Goal: Task Accomplishment & Management: Use online tool/utility

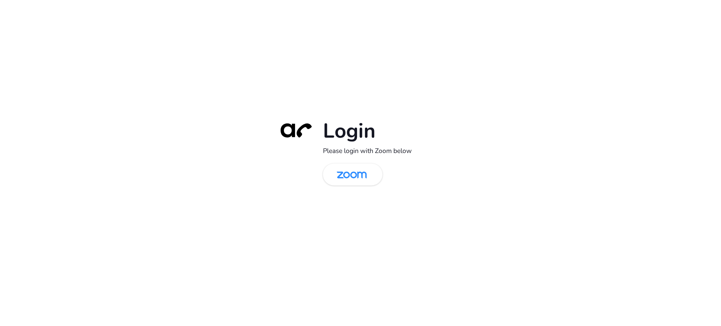
click at [148, 141] on div "Login Please login with Zoom below" at bounding box center [360, 163] width 721 height 326
click at [363, 165] on img at bounding box center [351, 175] width 43 height 20
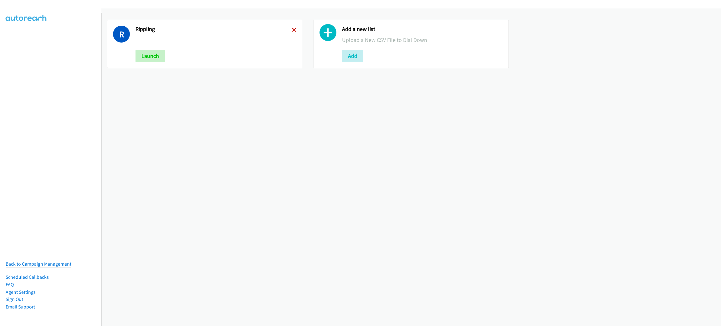
click at [292, 31] on icon at bounding box center [294, 30] width 4 height 4
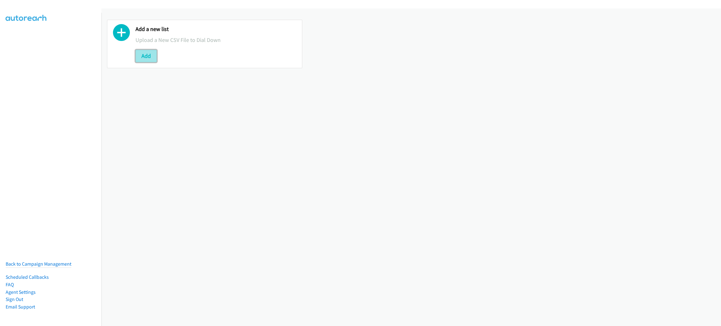
click at [141, 57] on button "Add" at bounding box center [145, 56] width 21 height 13
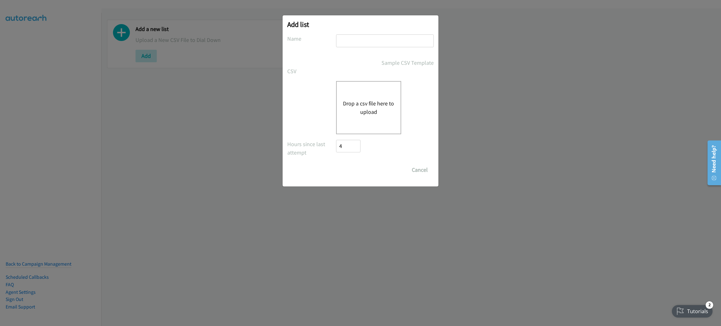
click at [357, 106] on button "Drop a csv file here to upload" at bounding box center [368, 107] width 51 height 17
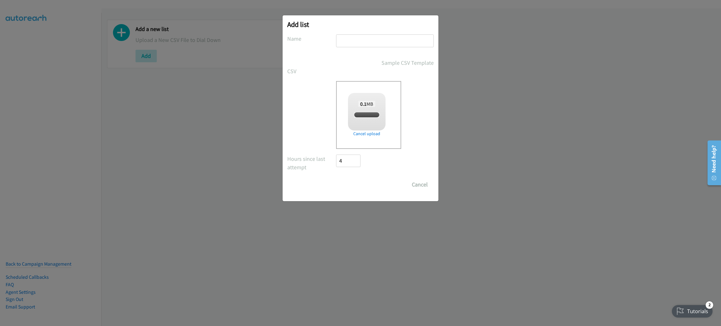
checkbox input "true"
click at [397, 43] on input "text" at bounding box center [385, 40] width 98 height 13
type input "RIPPLING"
click at [336, 178] on input "Save List" at bounding box center [352, 184] width 33 height 13
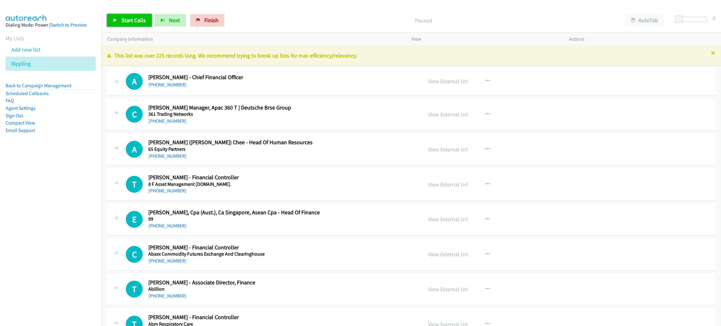
click at [124, 21] on span "Start Calls" at bounding box center [133, 20] width 24 height 7
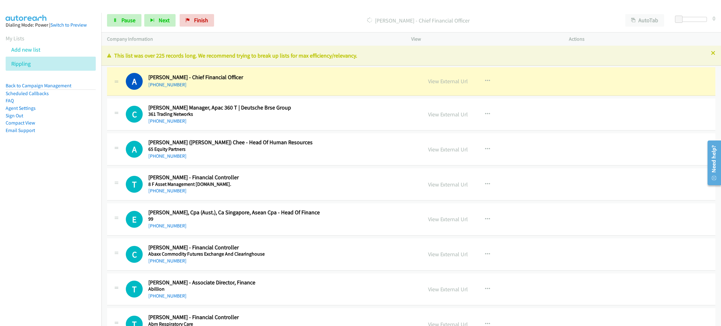
drag, startPoint x: 271, startPoint y: 90, endPoint x: 142, endPoint y: 31, distance: 141.8
click at [119, 19] on link "Pause" at bounding box center [124, 20] width 34 height 13
click at [449, 83] on link "View External Url" at bounding box center [448, 81] width 40 height 7
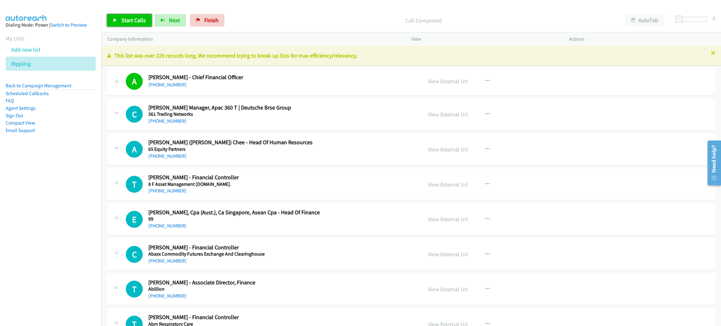
click at [117, 21] on icon at bounding box center [115, 20] width 4 height 4
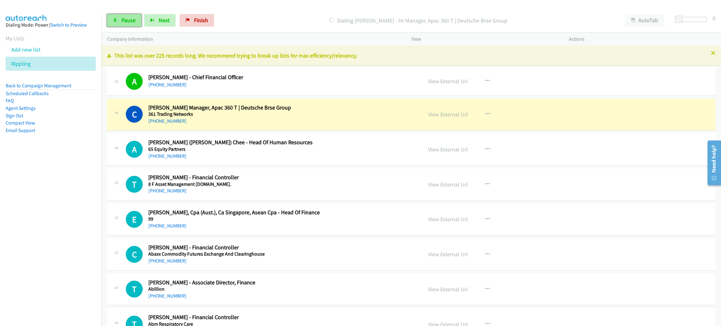
click at [125, 18] on span "Pause" at bounding box center [128, 20] width 14 height 7
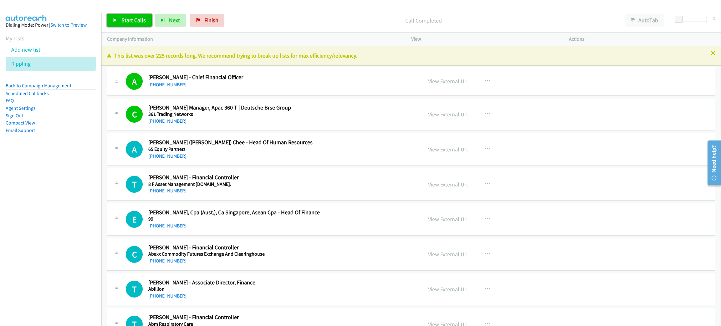
click at [133, 22] on span "Start Calls" at bounding box center [133, 20] width 24 height 7
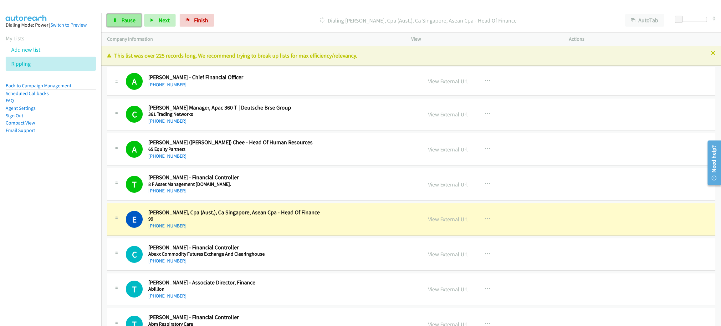
click at [126, 18] on span "Pause" at bounding box center [128, 20] width 14 height 7
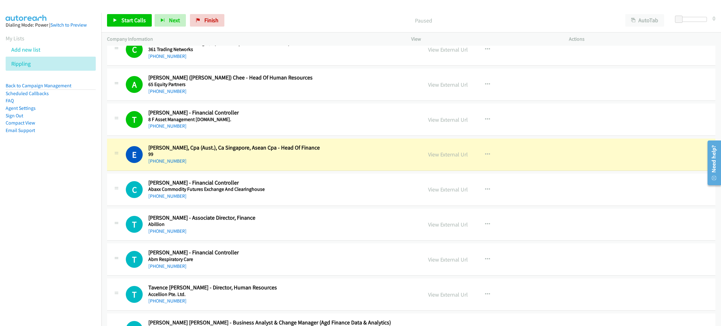
scroll to position [94, 0]
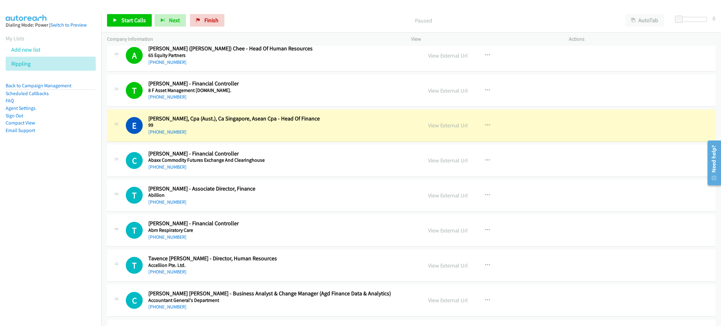
click at [283, 130] on div "[PHONE_NUMBER]" at bounding box center [270, 132] width 245 height 8
click at [445, 123] on link "View External Url" at bounding box center [448, 125] width 40 height 7
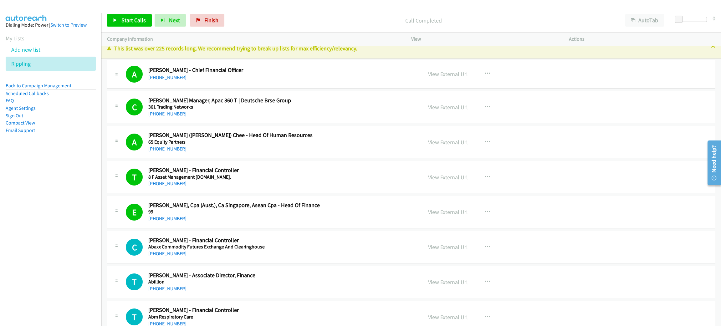
scroll to position [0, 0]
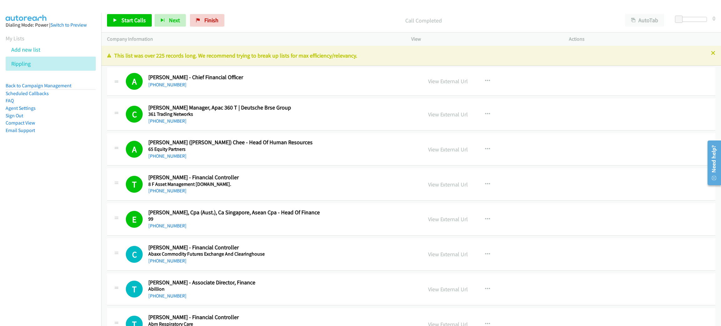
click at [239, 83] on div "[PHONE_NUMBER]" at bounding box center [270, 85] width 245 height 8
click at [438, 84] on link "View External Url" at bounding box center [448, 81] width 40 height 7
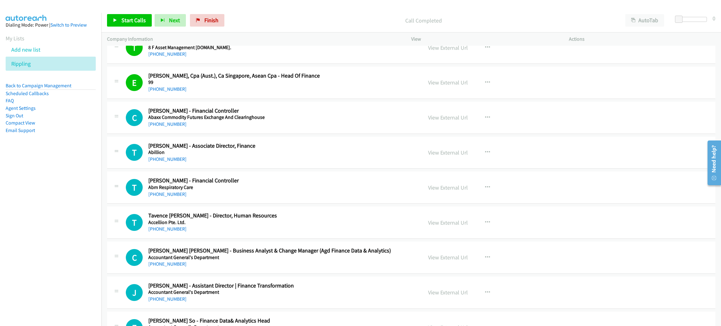
scroll to position [140, 0]
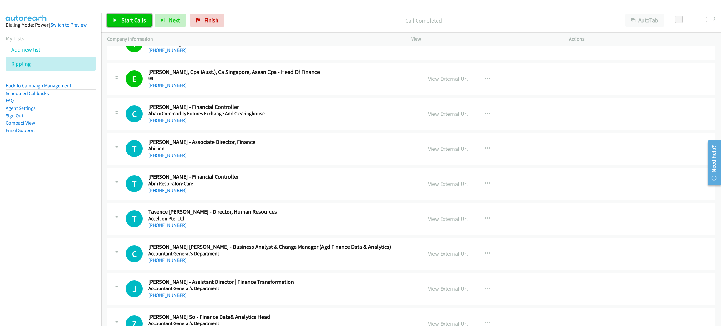
click at [132, 20] on span "Start Calls" at bounding box center [133, 20] width 24 height 7
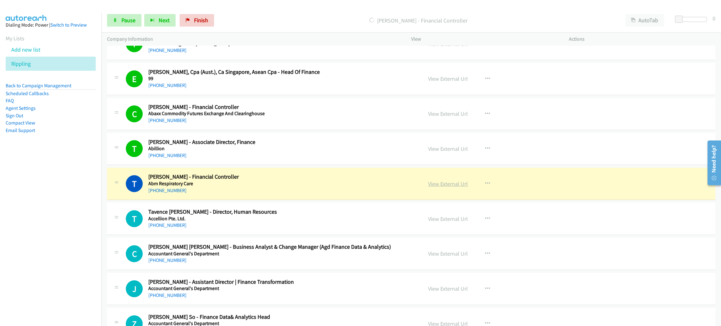
drag, startPoint x: 297, startPoint y: 181, endPoint x: 463, endPoint y: 185, distance: 166.1
click at [450, 184] on link "View External Url" at bounding box center [448, 183] width 40 height 7
click at [127, 21] on span "Pause" at bounding box center [128, 20] width 14 height 7
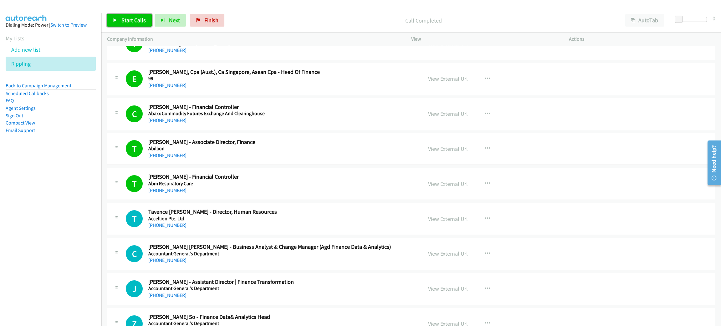
click at [128, 18] on span "Start Calls" at bounding box center [133, 20] width 24 height 7
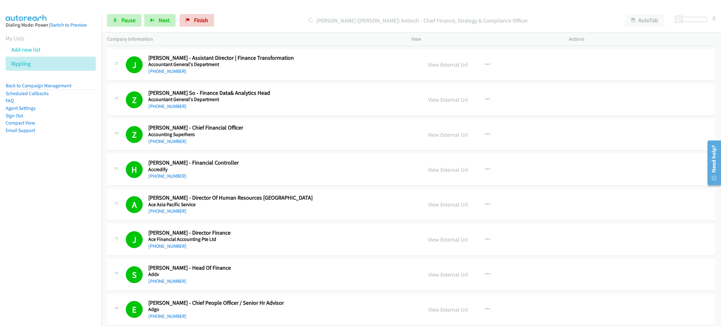
scroll to position [516, 0]
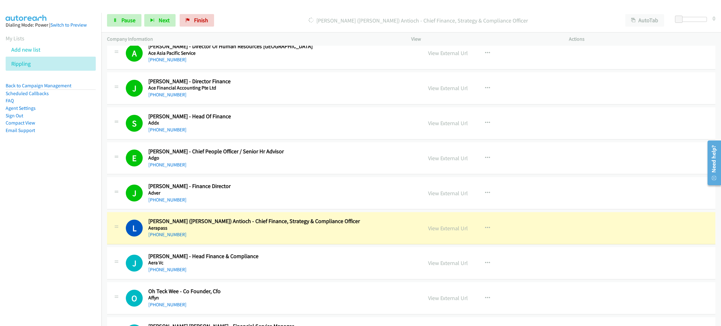
click at [303, 230] on h5 "Aerapass" at bounding box center [270, 228] width 245 height 6
click at [441, 227] on link "View External Url" at bounding box center [448, 228] width 40 height 7
click at [133, 25] on link "Pause" at bounding box center [124, 20] width 34 height 13
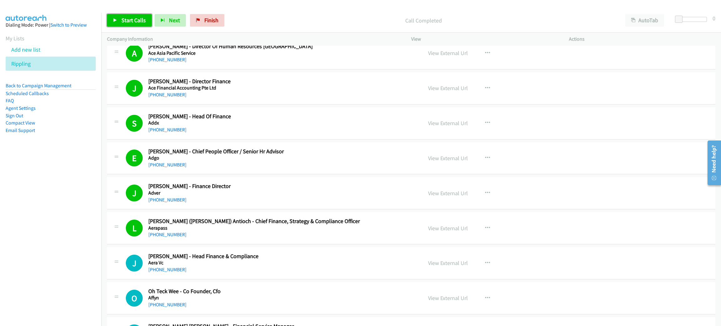
click at [132, 24] on link "Start Calls" at bounding box center [129, 20] width 45 height 13
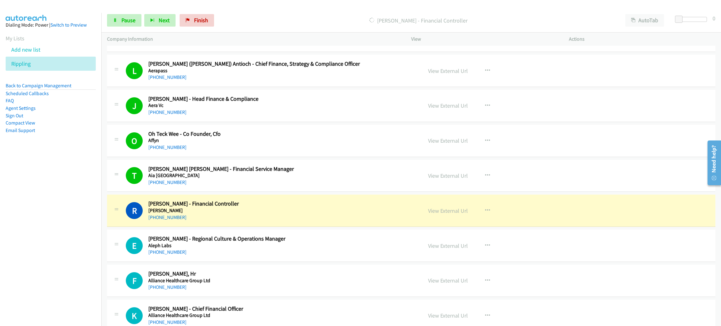
scroll to position [704, 0]
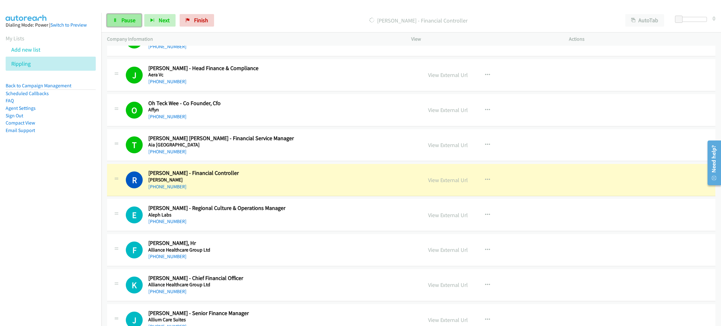
click at [124, 15] on link "Pause" at bounding box center [124, 20] width 34 height 13
click at [451, 183] on link "View External Url" at bounding box center [448, 179] width 40 height 7
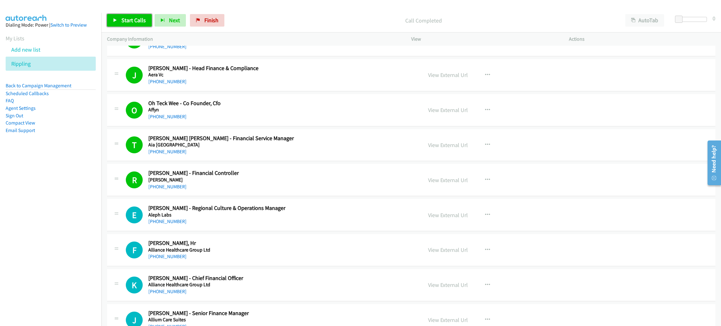
click at [127, 14] on link "Start Calls" at bounding box center [129, 20] width 45 height 13
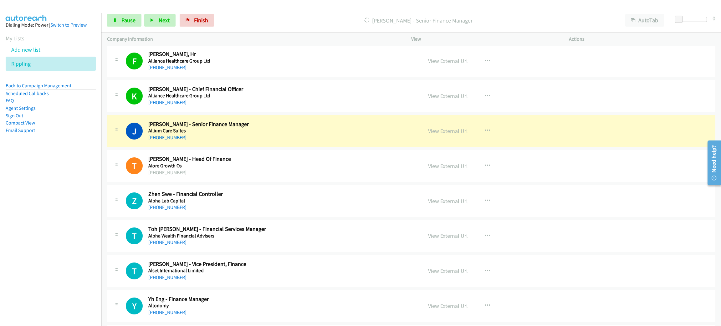
scroll to position [891, 0]
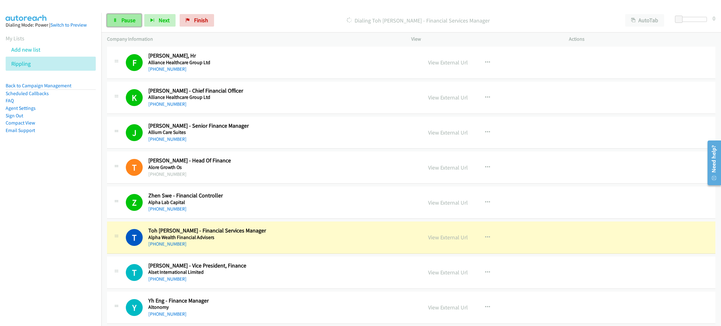
click at [117, 18] on icon at bounding box center [115, 20] width 4 height 4
click at [443, 202] on link "View External Url" at bounding box center [448, 202] width 40 height 7
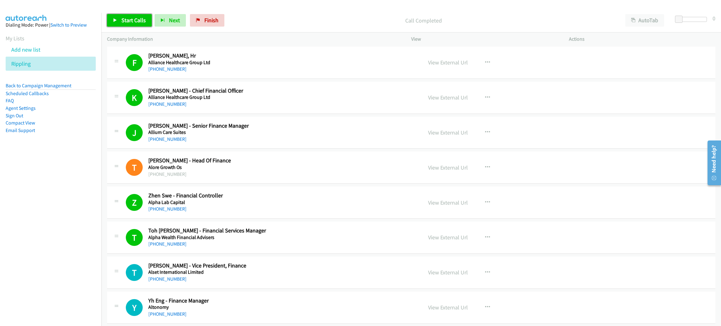
click at [134, 21] on span "Start Calls" at bounding box center [133, 20] width 24 height 7
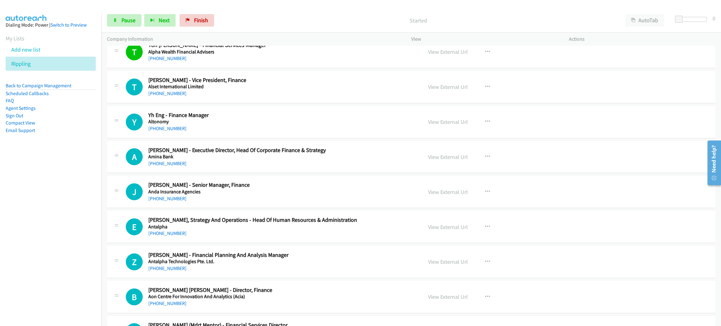
scroll to position [1079, 0]
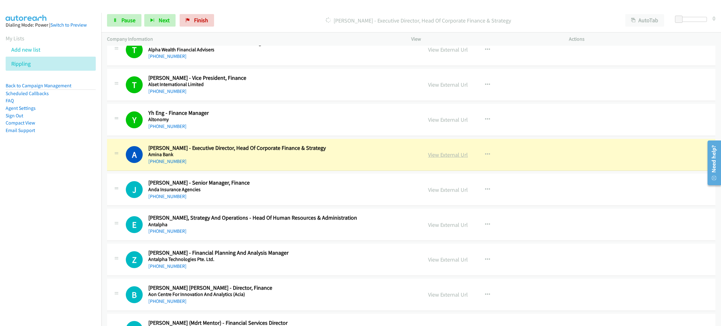
click at [451, 157] on link "View External Url" at bounding box center [448, 154] width 40 height 7
click at [122, 20] on span "Pause" at bounding box center [128, 20] width 14 height 7
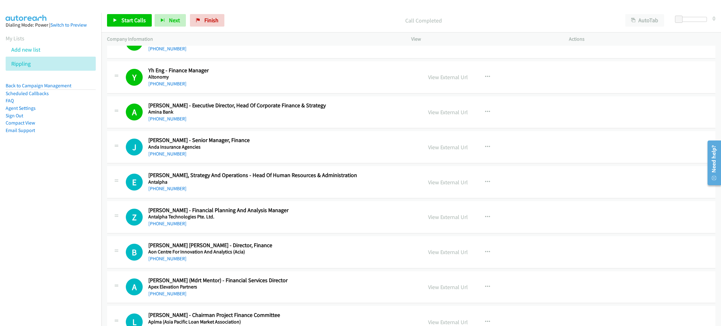
scroll to position [1126, 0]
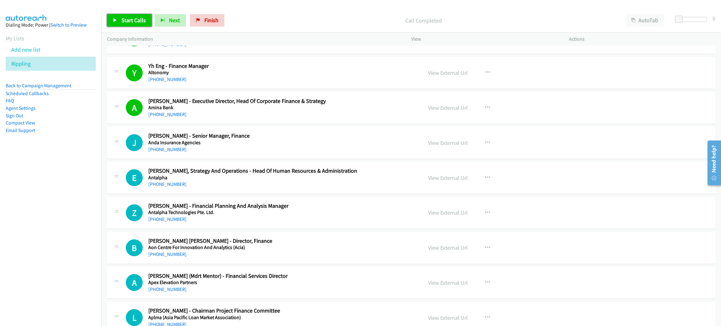
click at [124, 19] on span "Start Calls" at bounding box center [133, 20] width 24 height 7
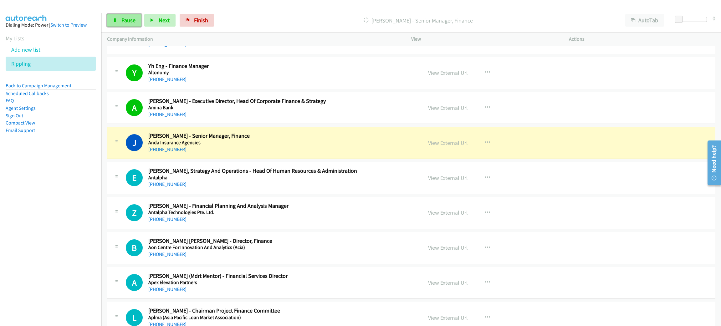
click at [121, 21] on span "Pause" at bounding box center [128, 20] width 14 height 7
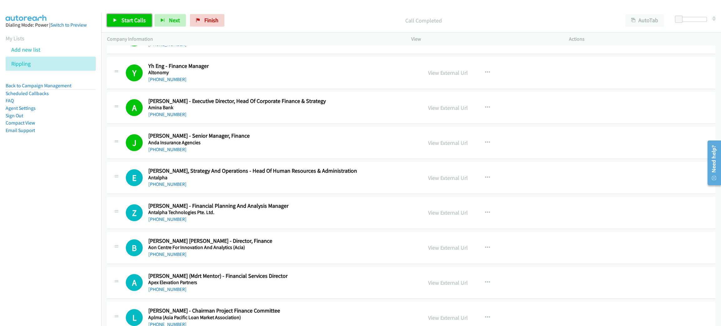
click at [148, 18] on link "Start Calls" at bounding box center [129, 20] width 45 height 13
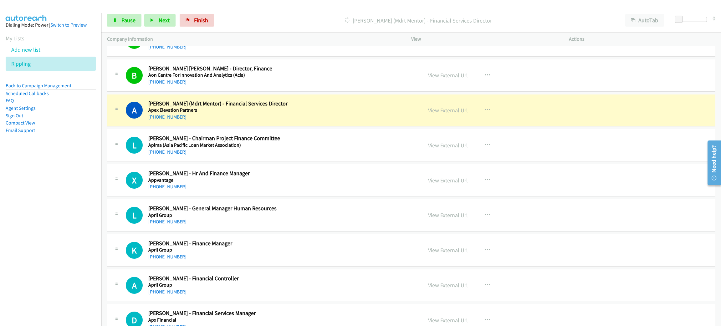
scroll to position [1314, 0]
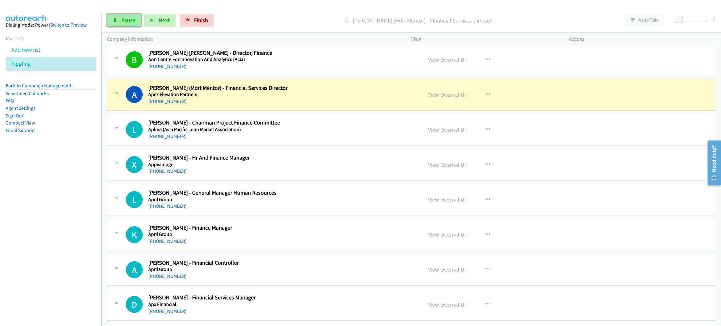
click at [117, 18] on link "Pause" at bounding box center [124, 20] width 34 height 13
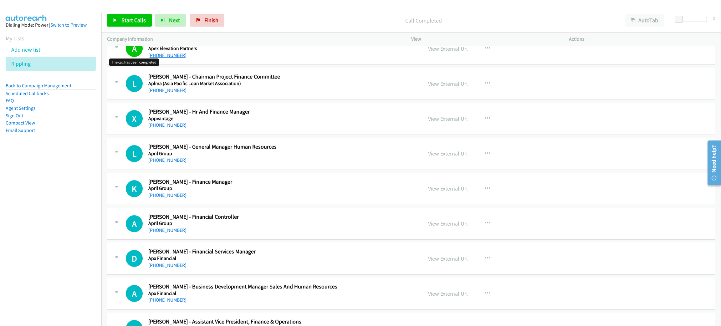
scroll to position [1360, 0]
click at [144, 23] on span "Start Calls" at bounding box center [133, 20] width 24 height 7
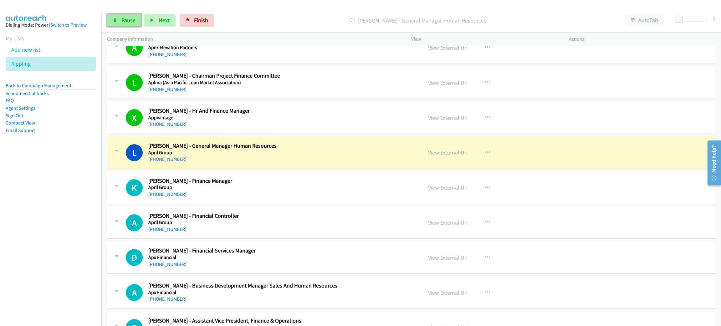
click at [124, 20] on span "Pause" at bounding box center [128, 20] width 14 height 7
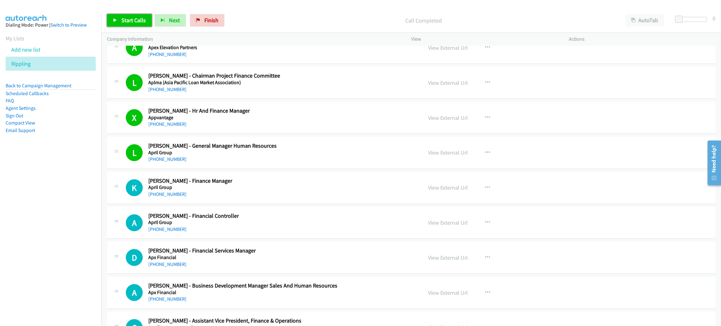
click at [127, 17] on span "Start Calls" at bounding box center [133, 20] width 24 height 7
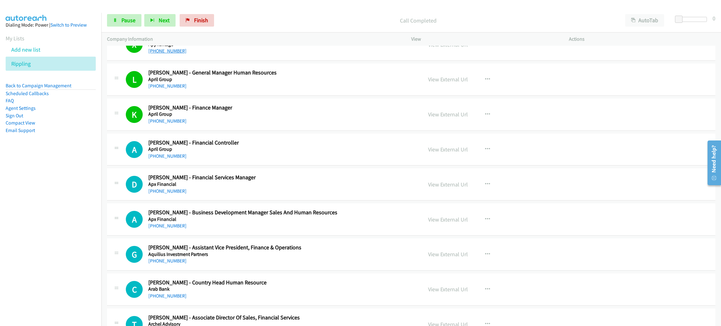
scroll to position [1454, 0]
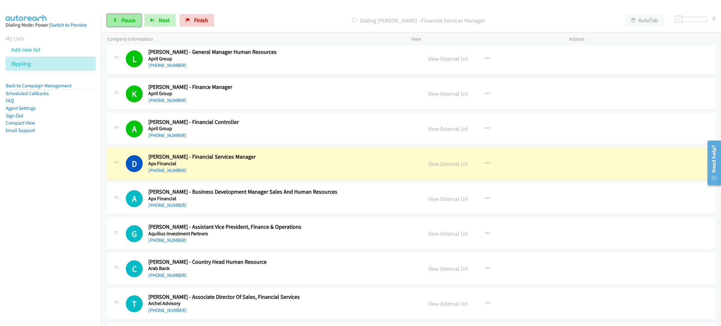
click at [117, 14] on link "Pause" at bounding box center [124, 20] width 34 height 13
click at [452, 167] on link "View External Url" at bounding box center [448, 163] width 40 height 7
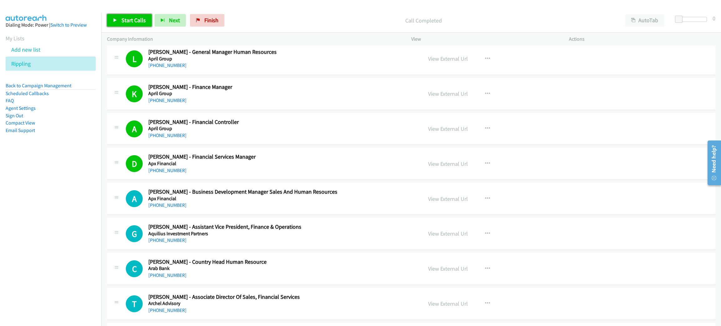
click at [126, 17] on span "Start Calls" at bounding box center [133, 20] width 24 height 7
click at [119, 23] on link "Pause" at bounding box center [124, 20] width 34 height 13
click at [151, 20] on link "Start Calls" at bounding box center [129, 20] width 45 height 13
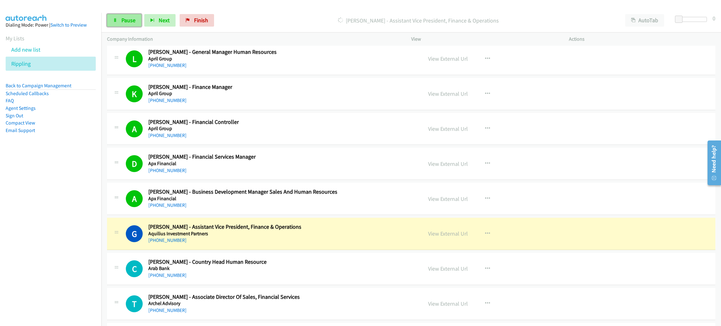
click at [130, 20] on span "Pause" at bounding box center [128, 20] width 14 height 7
click at [435, 237] on link "View External Url" at bounding box center [448, 233] width 40 height 7
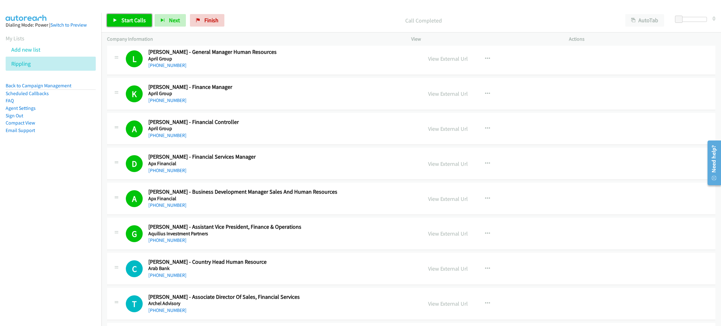
click at [136, 21] on span "Start Calls" at bounding box center [133, 20] width 24 height 7
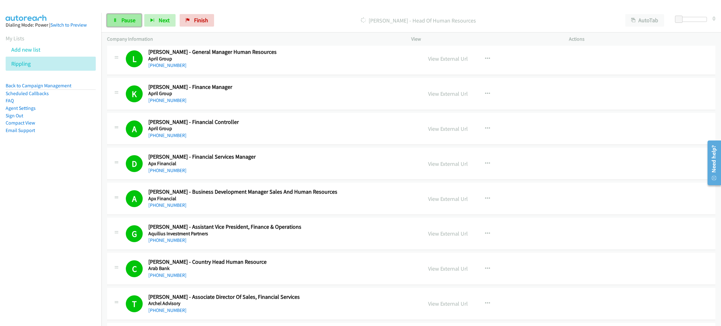
click at [120, 19] on link "Pause" at bounding box center [124, 20] width 34 height 13
click at [130, 22] on span "Start Calls" at bounding box center [133, 20] width 24 height 7
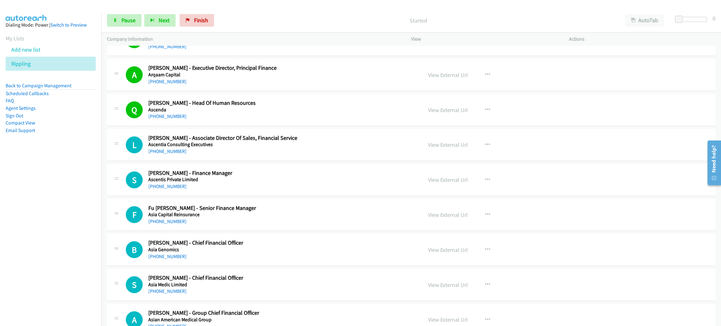
scroll to position [1782, 0]
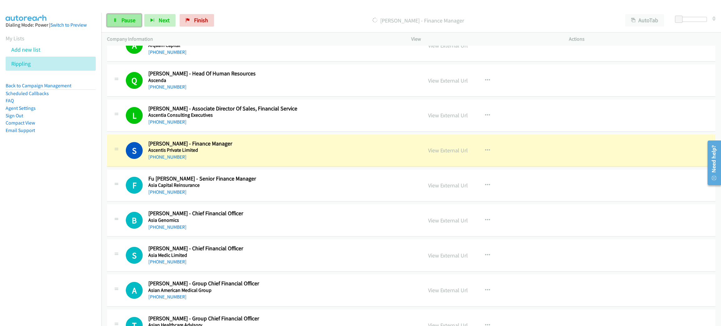
click at [127, 15] on link "Pause" at bounding box center [124, 20] width 34 height 13
click at [454, 151] on link "View External Url" at bounding box center [448, 150] width 40 height 7
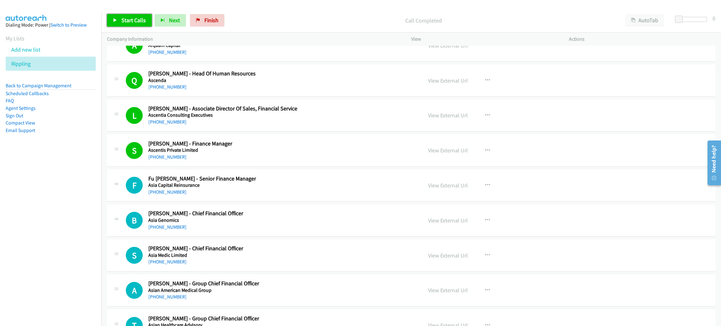
click at [127, 19] on span "Start Calls" at bounding box center [133, 20] width 24 height 7
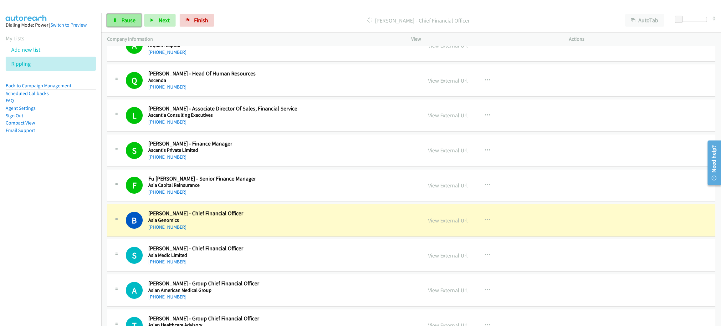
click at [128, 23] on span "Pause" at bounding box center [128, 20] width 14 height 7
click at [442, 219] on link "View External Url" at bounding box center [448, 220] width 40 height 7
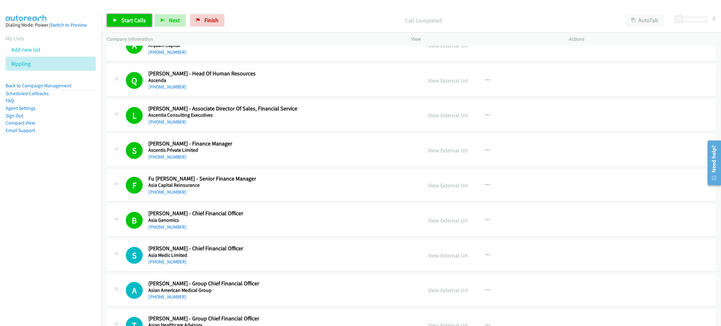
click at [133, 18] on span "Start Calls" at bounding box center [133, 20] width 24 height 7
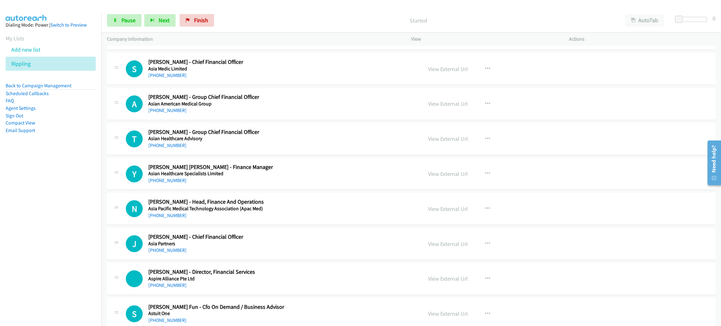
scroll to position [1970, 0]
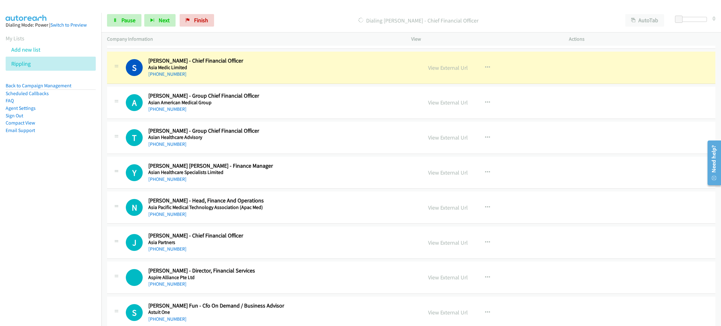
click at [132, 13] on div "Start Calls Pause Next Finish [PERSON_NAME] - Chief Financial Officer AutoTab A…" at bounding box center [410, 20] width 619 height 24
click at [131, 17] on span "Pause" at bounding box center [128, 20] width 14 height 7
click at [451, 71] on link "View External Url" at bounding box center [448, 67] width 40 height 7
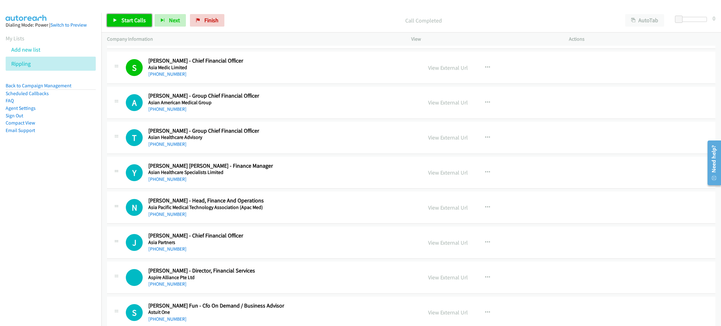
click at [135, 25] on link "Start Calls" at bounding box center [129, 20] width 45 height 13
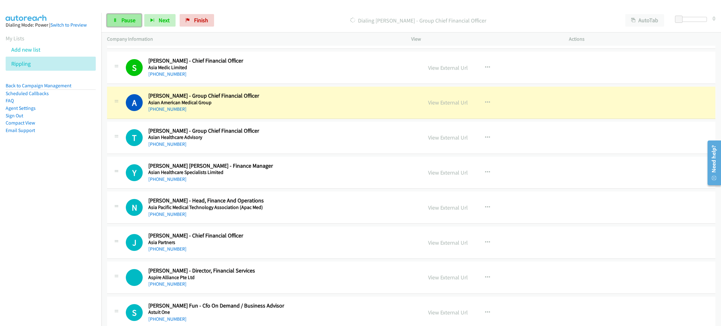
click at [122, 20] on span "Pause" at bounding box center [128, 20] width 14 height 7
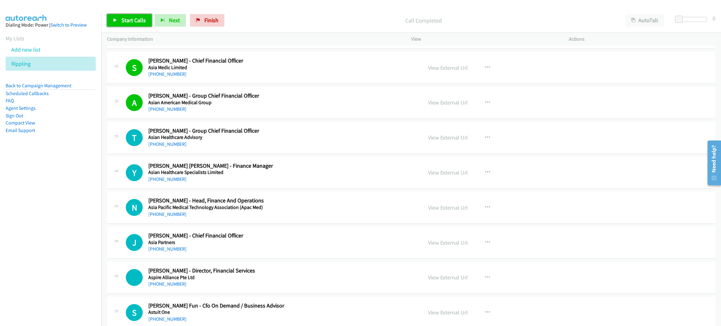
click at [130, 23] on span "Start Calls" at bounding box center [133, 20] width 24 height 7
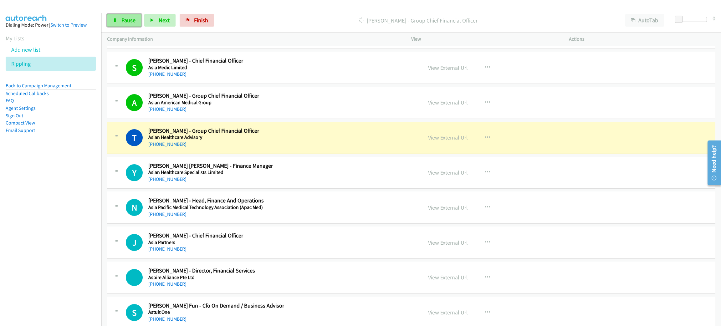
click at [119, 17] on link "Pause" at bounding box center [124, 20] width 34 height 13
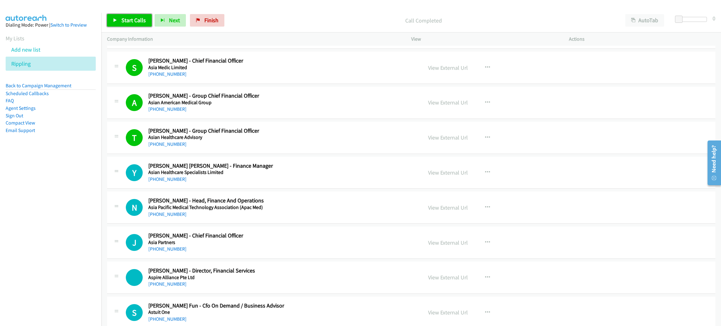
click at [121, 19] on span "Start Calls" at bounding box center [133, 20] width 24 height 7
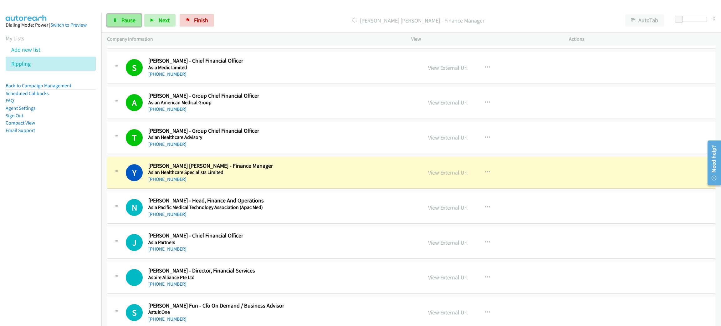
click at [123, 22] on span "Pause" at bounding box center [128, 20] width 14 height 7
drag, startPoint x: 423, startPoint y: 173, endPoint x: 429, endPoint y: 180, distance: 9.8
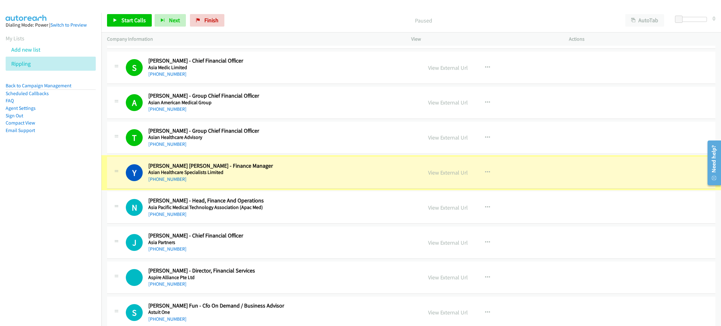
click at [429, 180] on div "View External Url View External Url Schedule/Manage Callback Start Calls Here R…" at bounding box center [503, 172] width 163 height 21
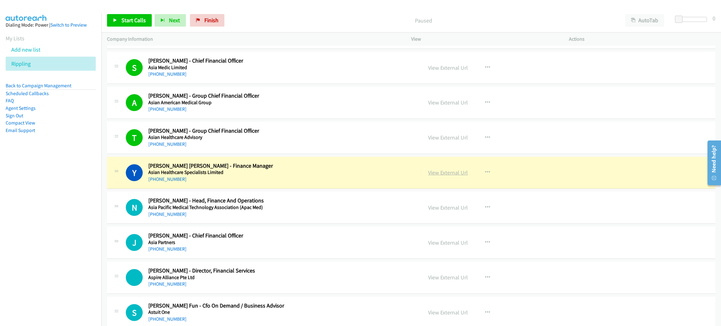
click at [429, 175] on link "View External Url" at bounding box center [448, 172] width 40 height 7
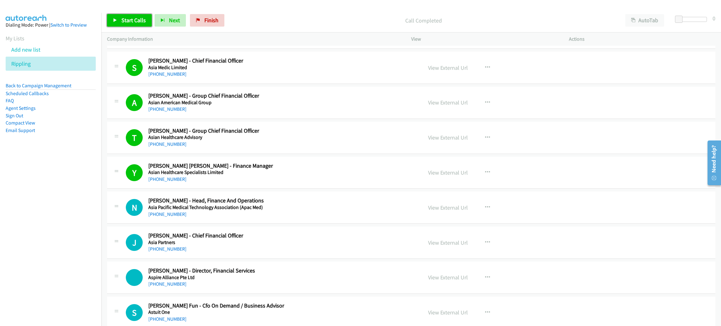
click at [136, 22] on span "Start Calls" at bounding box center [133, 20] width 24 height 7
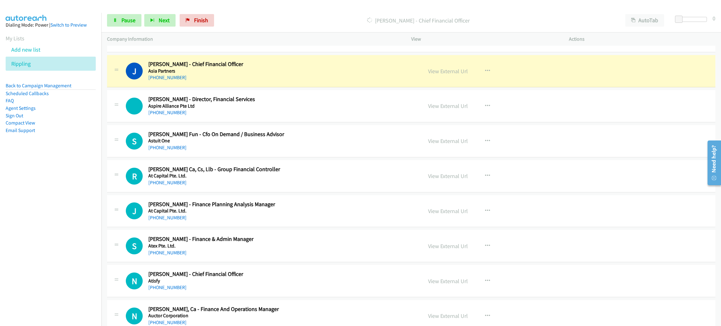
scroll to position [2158, 0]
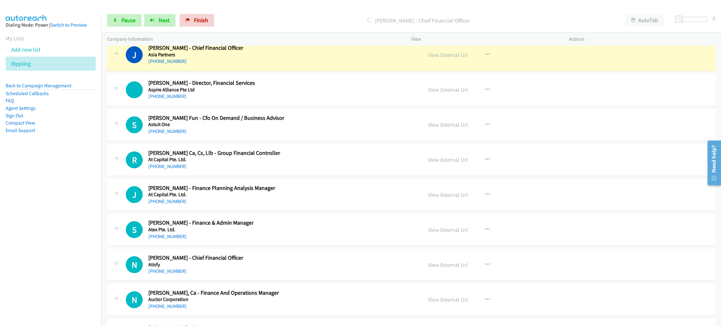
click at [302, 58] on h5 "Asia Partners" at bounding box center [270, 55] width 245 height 6
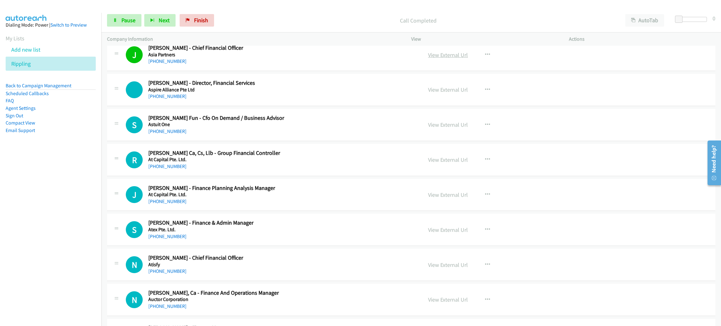
click at [436, 55] on link "View External Url" at bounding box center [448, 54] width 40 height 7
click at [121, 21] on span "Pause" at bounding box center [128, 20] width 14 height 7
click at [111, 22] on link "Start Calls" at bounding box center [129, 20] width 45 height 13
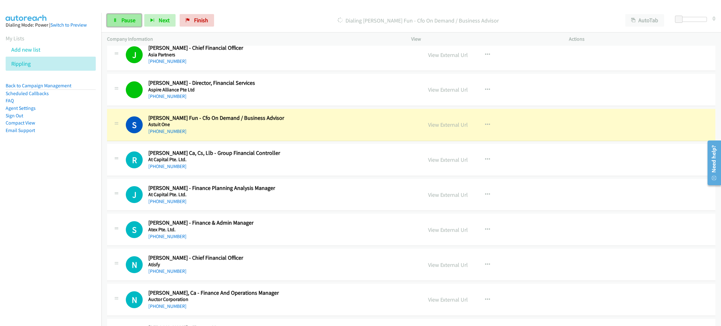
click at [129, 19] on span "Pause" at bounding box center [128, 20] width 14 height 7
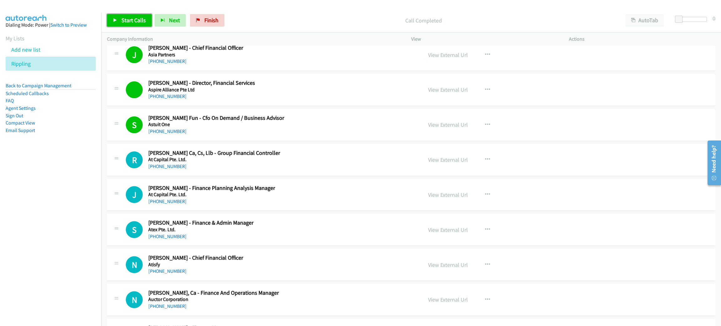
click at [128, 23] on span "Start Calls" at bounding box center [133, 20] width 24 height 7
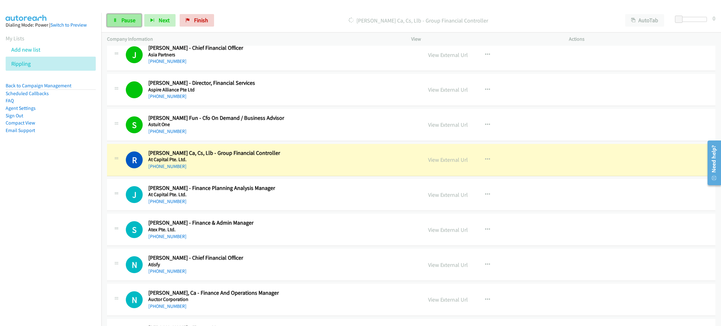
click at [130, 21] on span "Pause" at bounding box center [128, 20] width 14 height 7
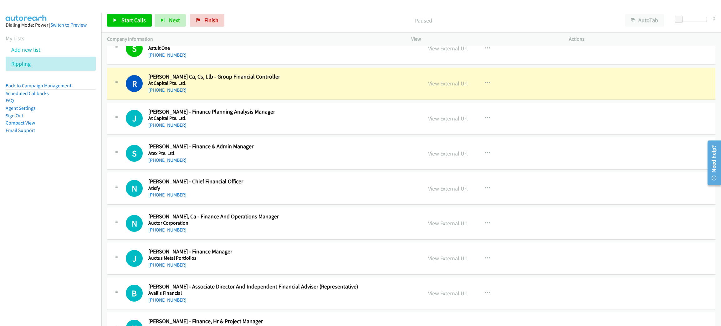
scroll to position [2251, 0]
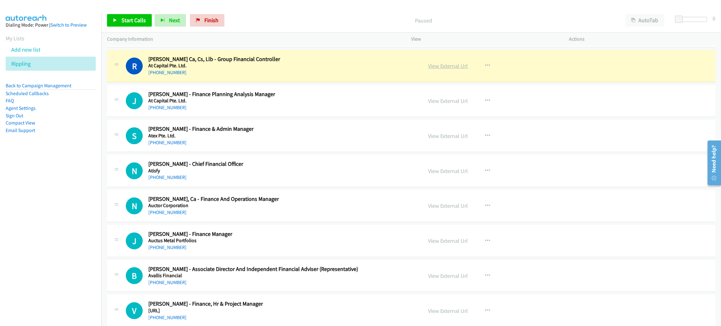
drag, startPoint x: 431, startPoint y: 67, endPoint x: 434, endPoint y: 69, distance: 3.8
click at [436, 68] on link "View External Url" at bounding box center [448, 65] width 40 height 7
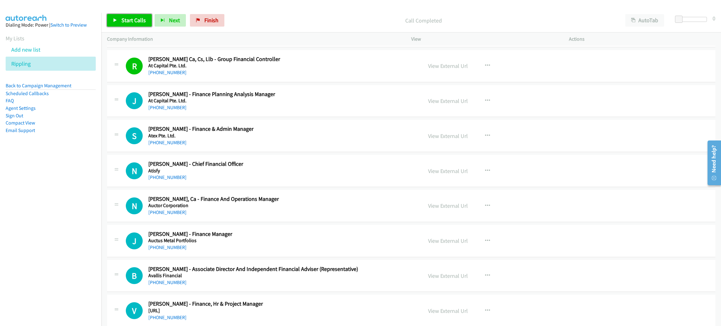
click at [142, 21] on span "Start Calls" at bounding box center [133, 20] width 24 height 7
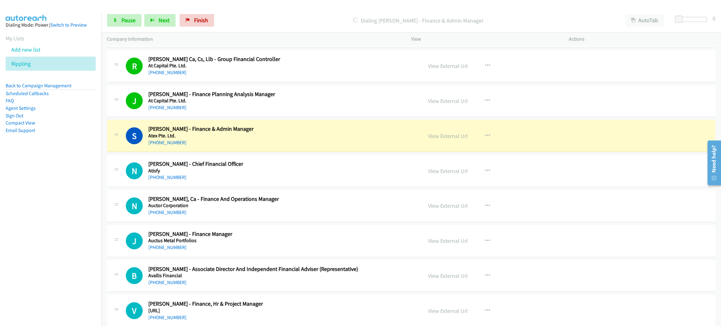
click at [255, 127] on div "S Callback Scheduled [PERSON_NAME] - Finance & Admin Manager Atex Pte. Ltd. [GE…" at bounding box center [411, 136] width 608 height 32
click at [434, 139] on link "View External Url" at bounding box center [448, 135] width 40 height 7
click at [126, 18] on span "Pause" at bounding box center [128, 20] width 14 height 7
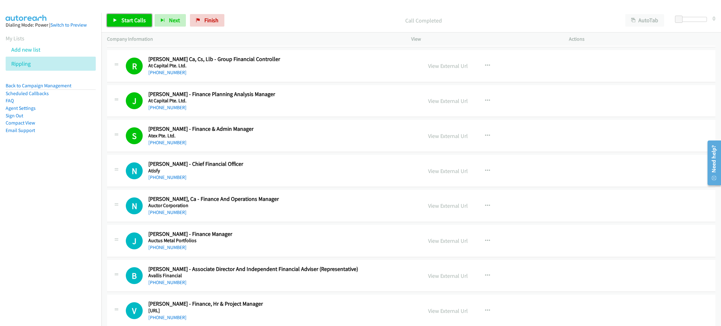
click at [117, 24] on link "Start Calls" at bounding box center [129, 20] width 45 height 13
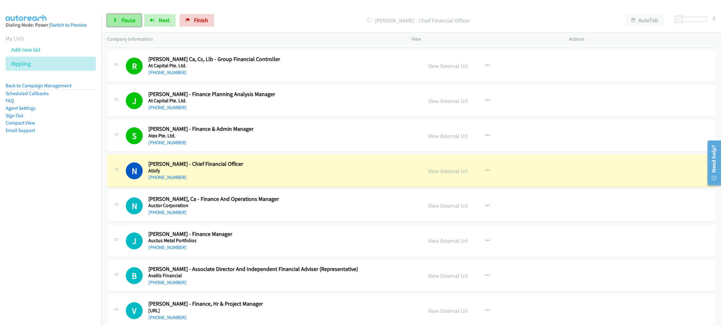
click at [132, 22] on span "Pause" at bounding box center [128, 20] width 14 height 7
click at [448, 175] on link "View External Url" at bounding box center [448, 170] width 40 height 7
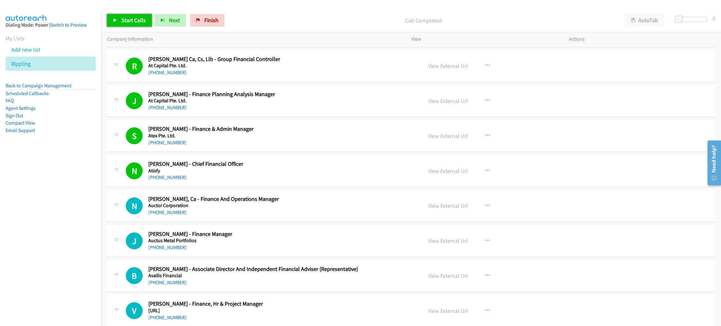
click at [141, 19] on span "Start Calls" at bounding box center [133, 20] width 24 height 7
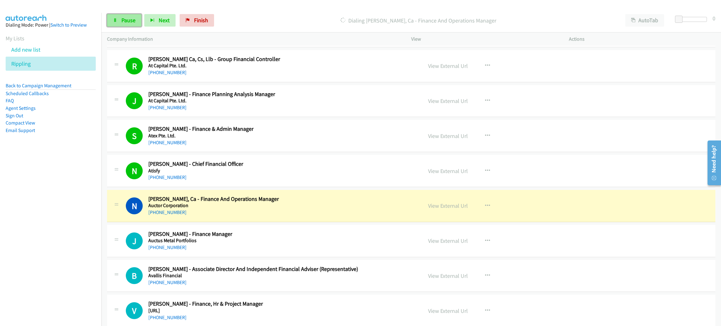
click at [121, 14] on link "Pause" at bounding box center [124, 20] width 34 height 13
drag, startPoint x: 435, startPoint y: 207, endPoint x: 333, endPoint y: 2, distance: 229.7
click at [450, 208] on link "View External Url" at bounding box center [448, 205] width 40 height 7
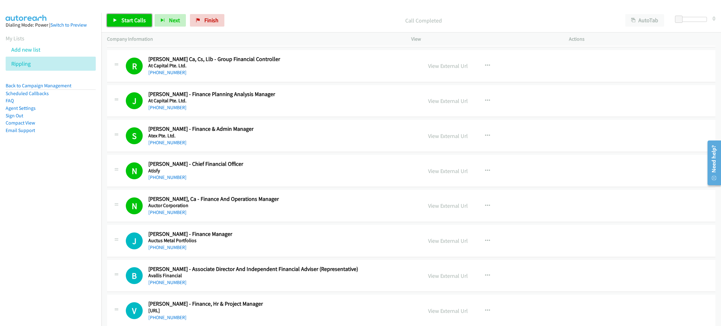
click at [144, 17] on span "Start Calls" at bounding box center [133, 20] width 24 height 7
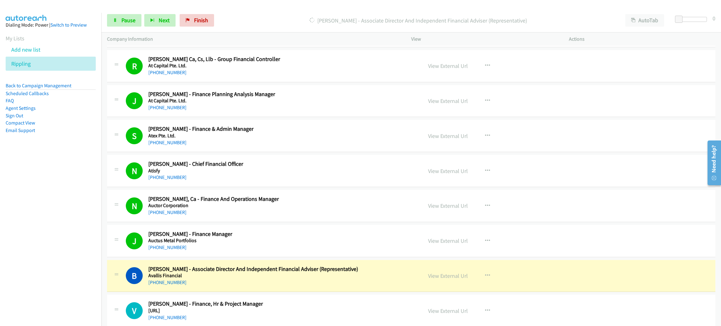
scroll to position [2298, 0]
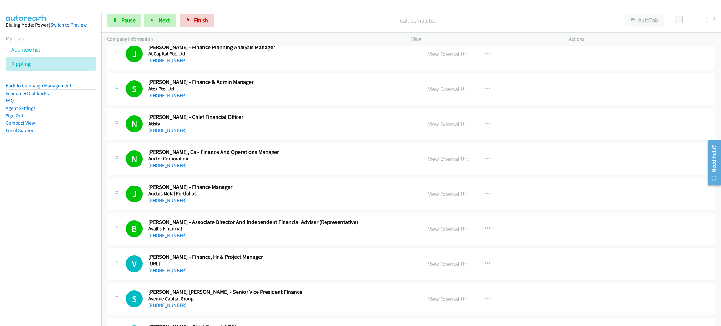
click at [259, 239] on div "[PHONE_NUMBER]" at bounding box center [270, 236] width 245 height 8
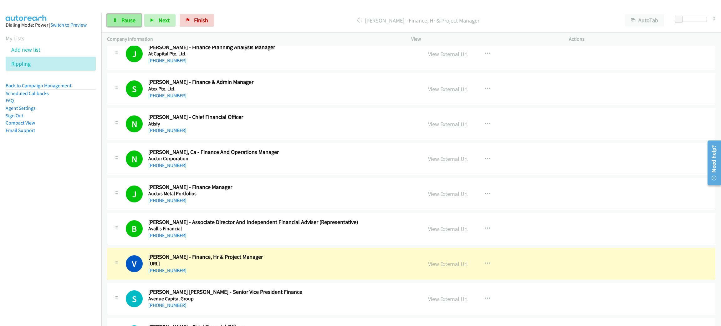
click at [127, 22] on span "Pause" at bounding box center [128, 20] width 14 height 7
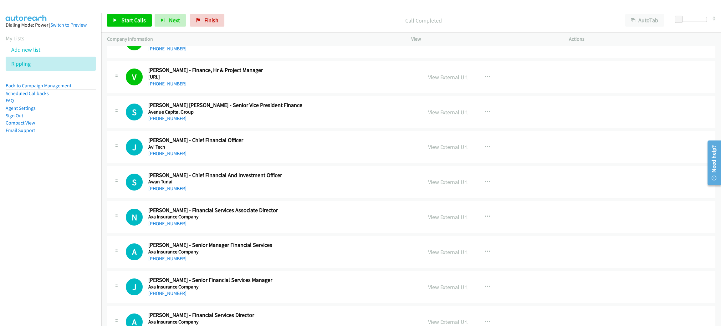
scroll to position [2486, 0]
click at [130, 18] on span "Start Calls" at bounding box center [133, 20] width 24 height 7
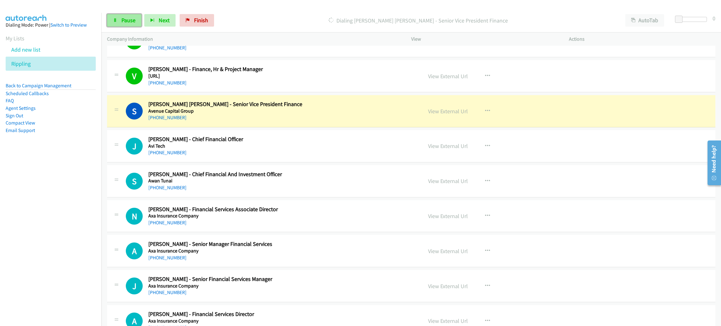
click at [131, 19] on span "Pause" at bounding box center [128, 20] width 14 height 7
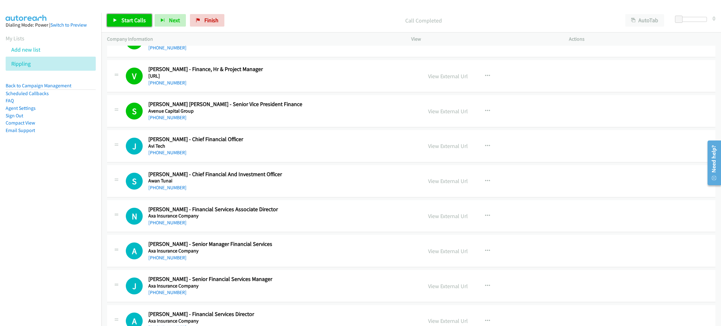
click at [138, 18] on span "Start Calls" at bounding box center [133, 20] width 24 height 7
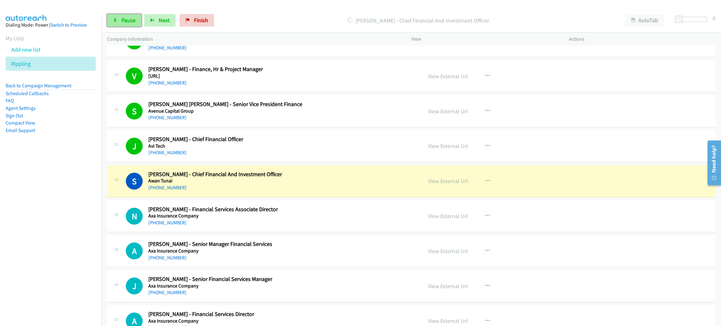
click at [137, 20] on link "Pause" at bounding box center [124, 20] width 34 height 13
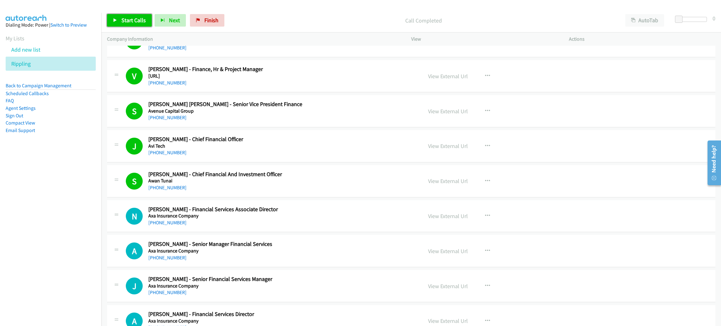
click at [129, 18] on span "Start Calls" at bounding box center [133, 20] width 24 height 7
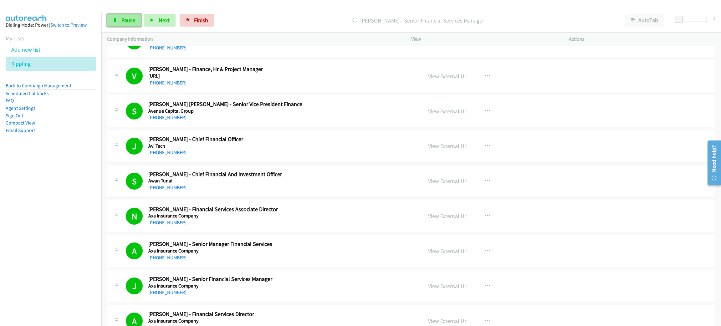
click at [124, 17] on span "Pause" at bounding box center [128, 20] width 14 height 7
click at [134, 16] on link "Start Calls" at bounding box center [129, 20] width 45 height 13
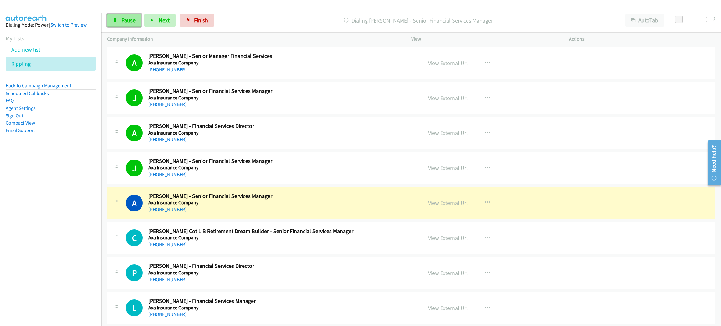
click at [136, 18] on link "Pause" at bounding box center [124, 20] width 34 height 13
click at [455, 206] on link "View External Url" at bounding box center [448, 202] width 40 height 7
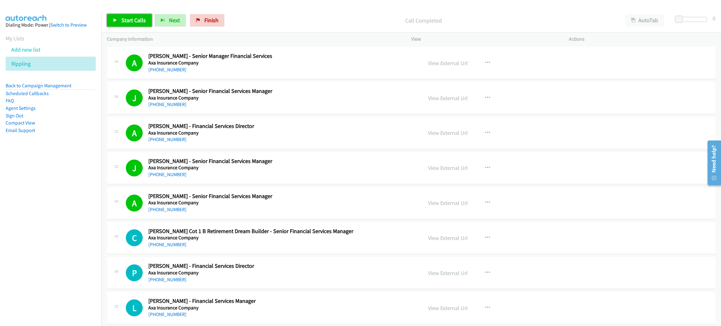
click at [129, 18] on span "Start Calls" at bounding box center [133, 20] width 24 height 7
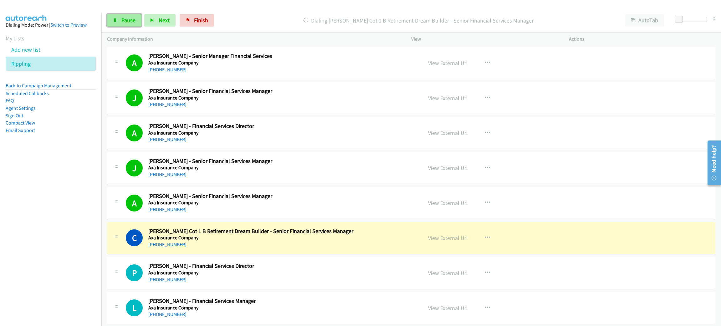
click at [129, 18] on span "Pause" at bounding box center [128, 20] width 14 height 7
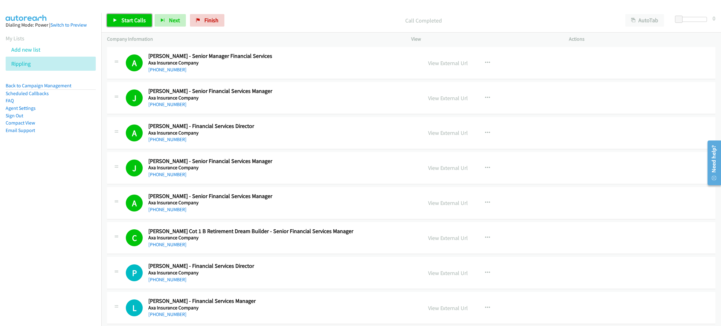
click at [131, 24] on link "Start Calls" at bounding box center [129, 20] width 45 height 13
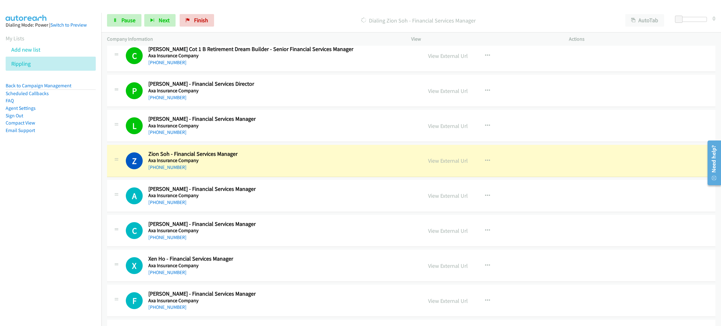
scroll to position [2862, 0]
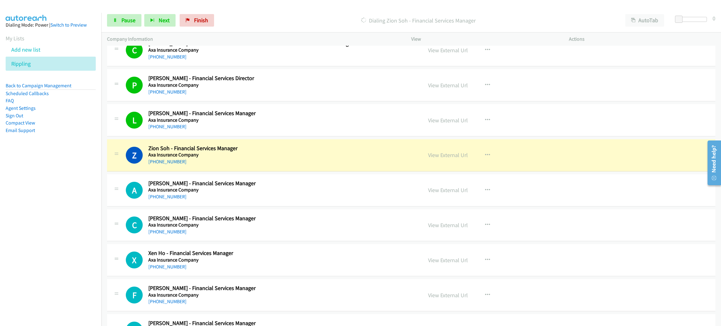
click at [279, 152] on h2 "Zion Soh - Financial Services Manager" at bounding box center [270, 148] width 245 height 7
click at [133, 21] on span "Pause" at bounding box center [128, 20] width 14 height 7
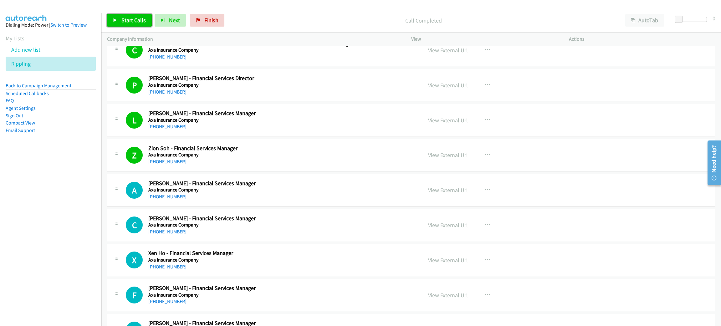
click at [139, 22] on span "Start Calls" at bounding box center [133, 20] width 24 height 7
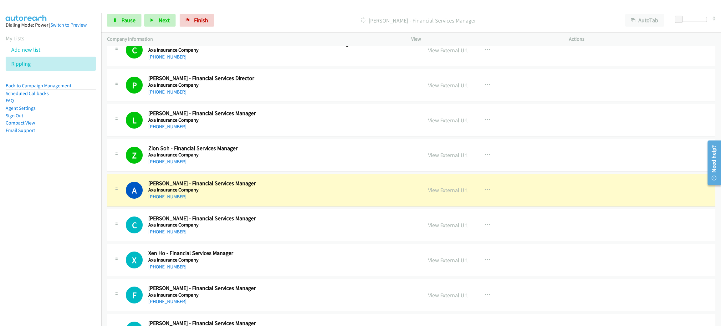
click at [102, 18] on div "Start Calls Pause Next Finish [PERSON_NAME] - Financial Services Manager AutoTa…" at bounding box center [410, 20] width 619 height 24
click at [117, 18] on icon at bounding box center [115, 20] width 4 height 4
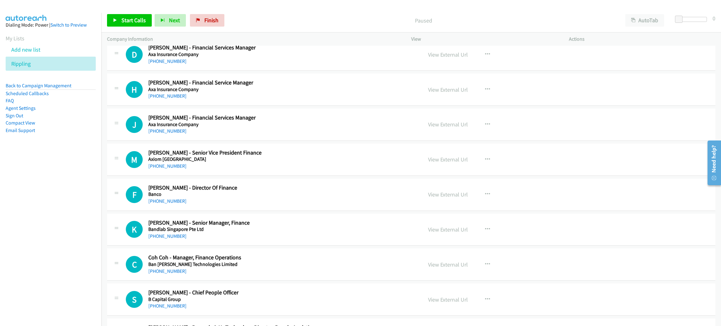
scroll to position [3237, 0]
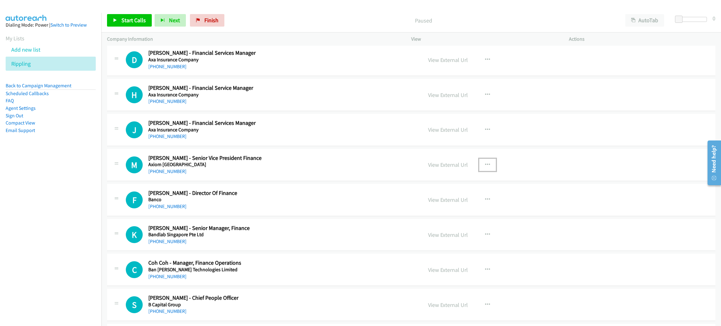
click at [485, 167] on icon "button" at bounding box center [487, 164] width 5 height 5
click at [455, 210] on link "Start Calls Here" at bounding box center [453, 205] width 83 height 13
click at [140, 22] on span "Start Calls" at bounding box center [133, 20] width 24 height 7
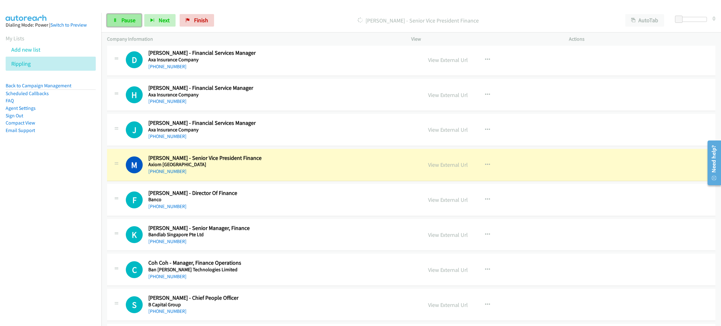
click at [122, 18] on span "Pause" at bounding box center [128, 20] width 14 height 7
click at [437, 168] on link "View External Url" at bounding box center [448, 164] width 40 height 7
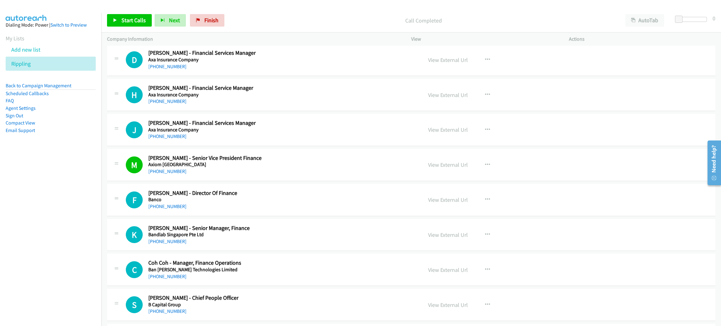
click at [293, 159] on h2 "[PERSON_NAME] - Senior Vice President Finance" at bounding box center [270, 157] width 245 height 7
click at [125, 22] on span "Start Calls" at bounding box center [133, 20] width 24 height 7
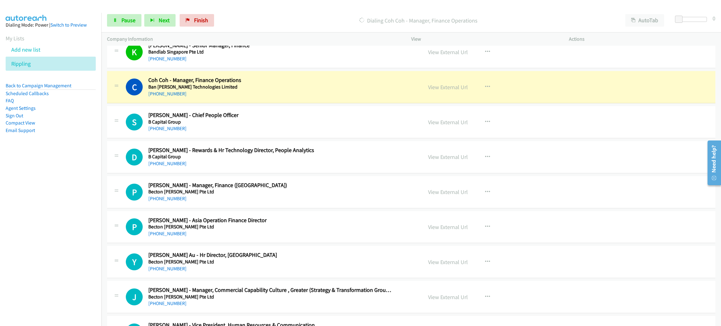
scroll to position [3424, 0]
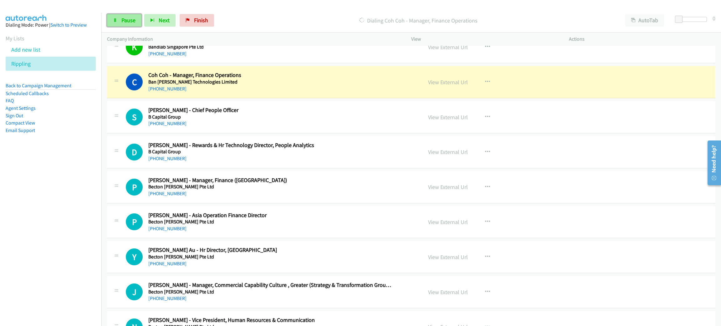
click at [136, 21] on link "Pause" at bounding box center [124, 20] width 34 height 13
click at [455, 86] on link "View External Url" at bounding box center [448, 81] width 40 height 7
click at [304, 74] on div "C Callback Scheduled Coh Coh - Manager, Finance Operations Ban [PERSON_NAME] Te…" at bounding box center [411, 82] width 608 height 32
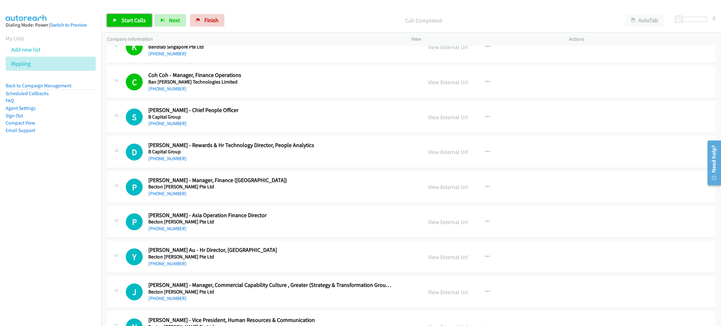
click at [134, 19] on span "Start Calls" at bounding box center [133, 20] width 24 height 7
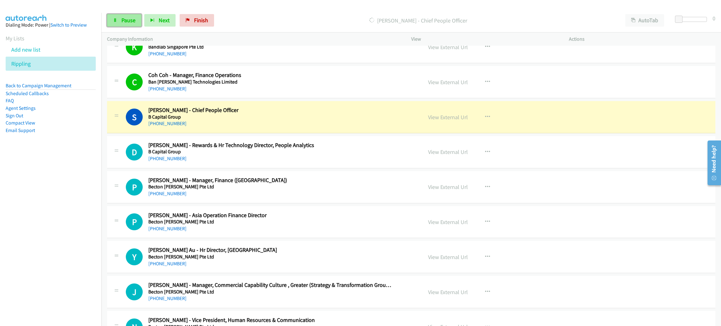
click at [129, 20] on span "Pause" at bounding box center [128, 20] width 14 height 7
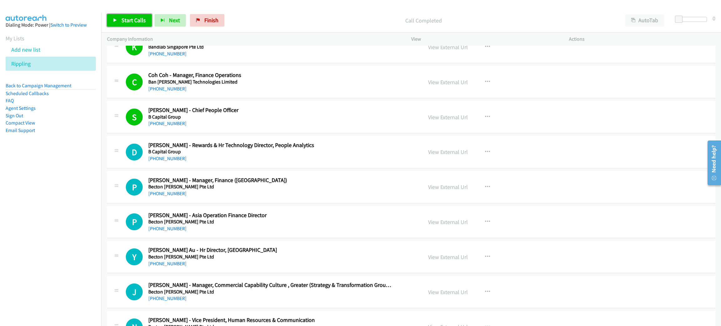
click at [145, 16] on link "Start Calls" at bounding box center [129, 20] width 45 height 13
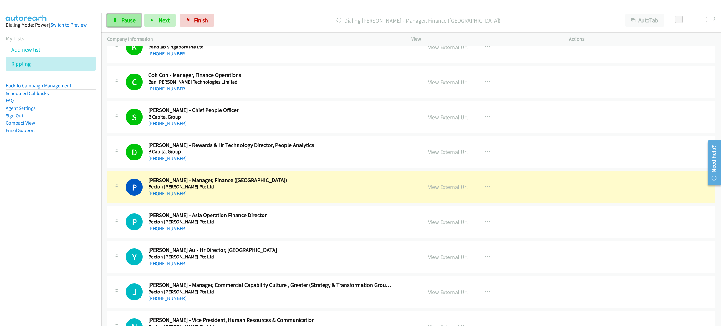
click at [132, 18] on span "Pause" at bounding box center [128, 20] width 14 height 7
click at [453, 190] on link "View External Url" at bounding box center [448, 186] width 40 height 7
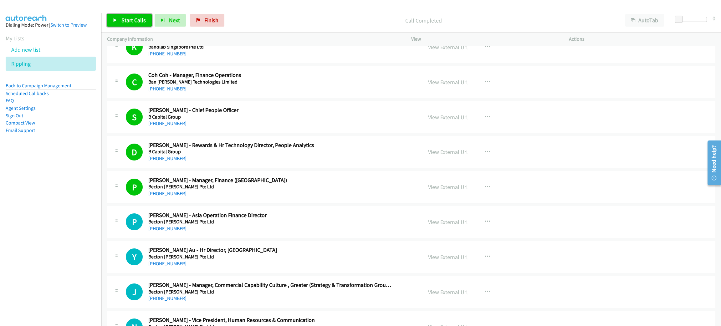
click at [134, 17] on span "Start Calls" at bounding box center [133, 20] width 24 height 7
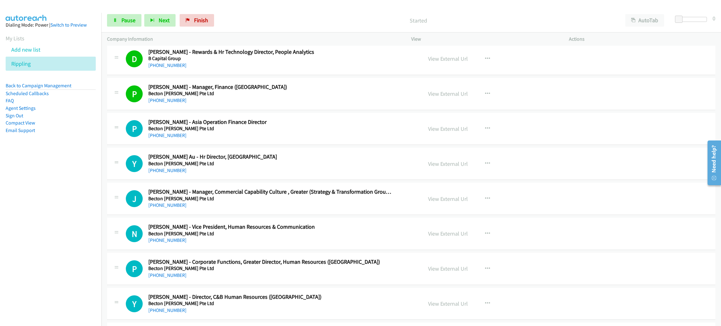
scroll to position [3518, 0]
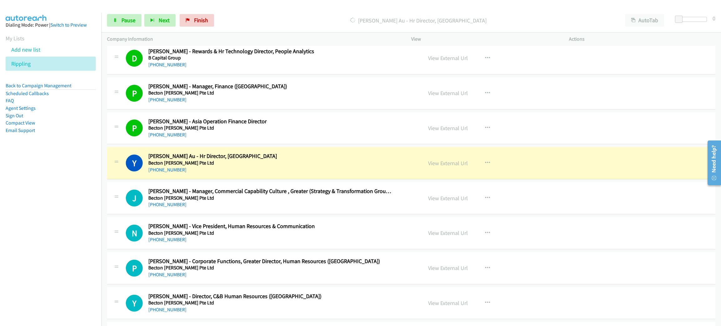
click at [132, 12] on div "Start Calls Pause Next Finish [PERSON_NAME] Au - Hr Director, [GEOGRAPHIC_DATA]…" at bounding box center [410, 20] width 619 height 24
click at [131, 14] on link "Pause" at bounding box center [124, 20] width 34 height 13
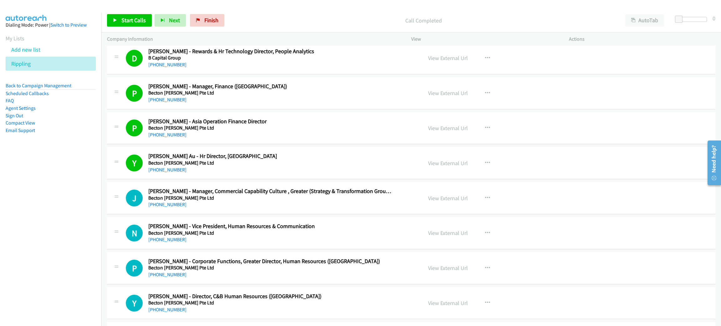
click at [119, 13] on div "Start Calls Pause Next Finish Call Completed AutoTab AutoTab 0" at bounding box center [410, 20] width 619 height 24
click at [119, 14] on div "Start Calls Pause Next Finish" at bounding box center [167, 20] width 120 height 13
click at [121, 16] on link "Start Calls" at bounding box center [129, 20] width 45 height 13
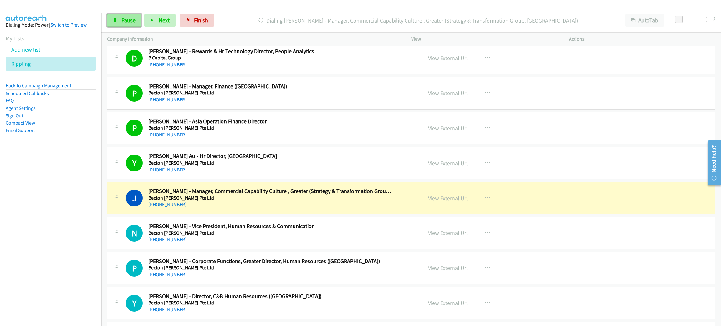
click at [126, 20] on span "Pause" at bounding box center [128, 20] width 14 height 7
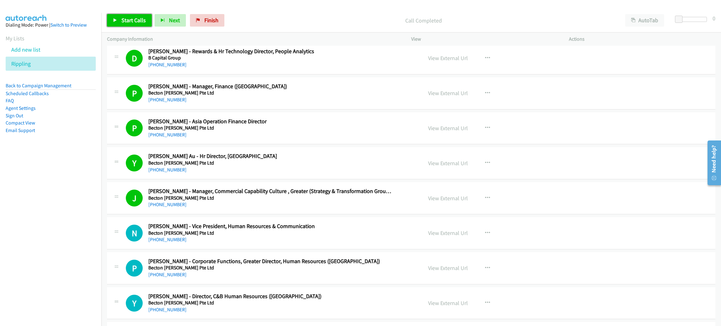
drag, startPoint x: 137, startPoint y: 20, endPoint x: 129, endPoint y: 21, distance: 8.2
click at [137, 19] on span "Start Calls" at bounding box center [133, 20] width 24 height 7
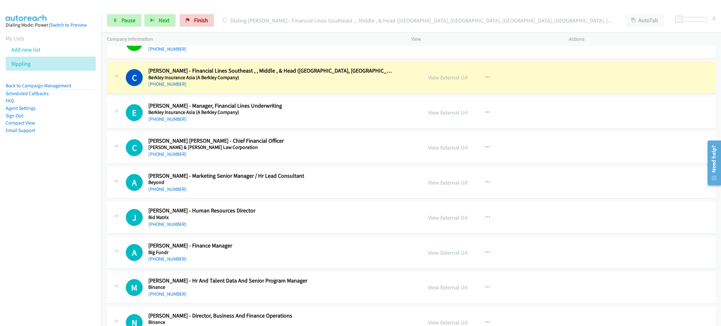
scroll to position [3846, 0]
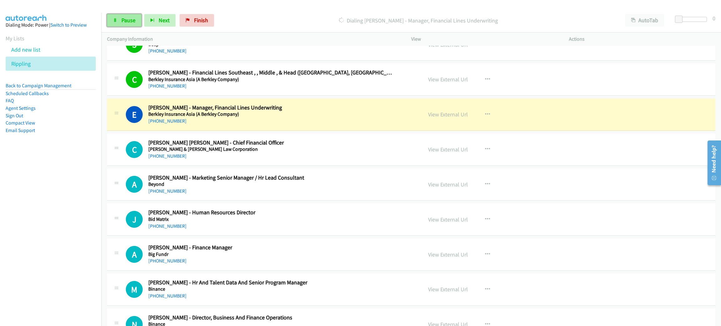
click at [132, 24] on link "Pause" at bounding box center [124, 20] width 34 height 13
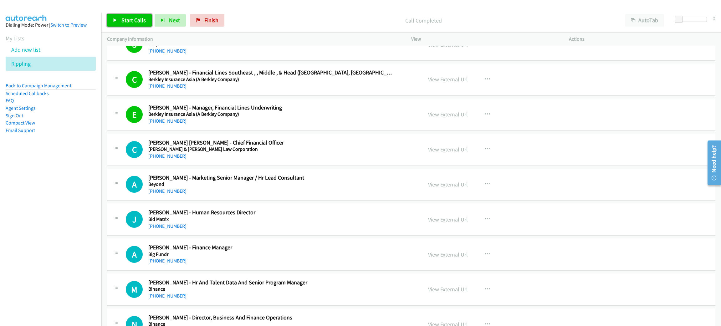
click at [129, 19] on span "Start Calls" at bounding box center [133, 20] width 24 height 7
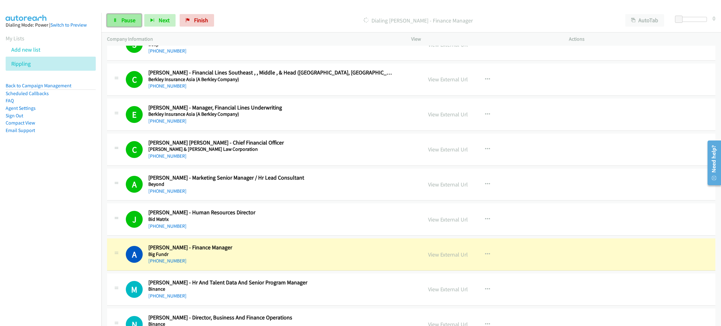
click at [127, 18] on span "Pause" at bounding box center [128, 20] width 14 height 7
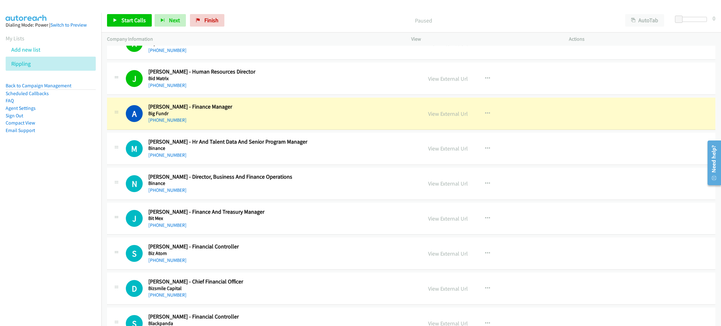
scroll to position [4034, 0]
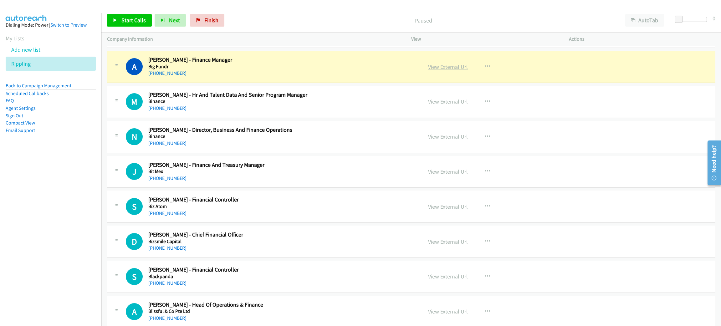
click at [442, 70] on link "View External Url" at bounding box center [448, 66] width 40 height 7
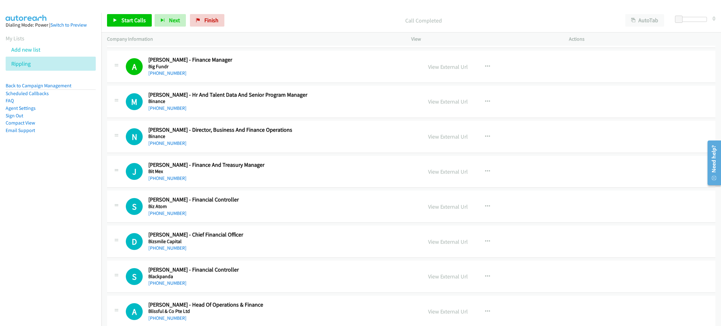
click at [283, 20] on p "Call Completed" at bounding box center [423, 20] width 381 height 8
click at [269, 13] on div "Start Calls Pause Next Finish Call Completed AutoTab AutoTab 0" at bounding box center [410, 20] width 619 height 24
click at [132, 20] on span "Start Calls" at bounding box center [133, 20] width 24 height 7
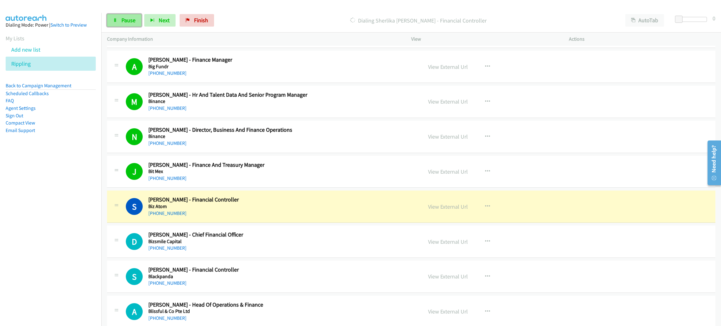
click at [123, 17] on span "Pause" at bounding box center [128, 20] width 14 height 7
